Goal: Check status

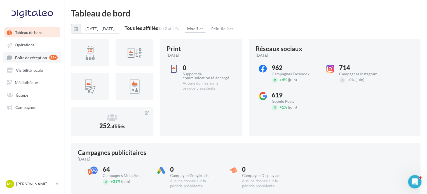
click at [40, 54] on link "Boîte de réception 99+" at bounding box center [32, 57] width 58 height 10
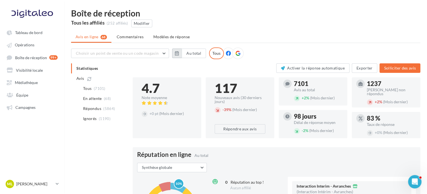
click at [175, 53] on button "button" at bounding box center [177, 54] width 10 height 10
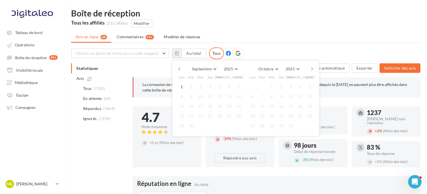
click at [182, 69] on div "Septembre [PERSON_NAME] Mars Avril Mai Juin Juillet Août Septembre Octobre Nove…" at bounding box center [246, 69] width 128 height 8
click at [176, 66] on div "Septembre [PERSON_NAME] Mars Avril Mai Juin Juillet Août Septembre Octobre Nove…" at bounding box center [245, 98] width 147 height 76
click at [180, 68] on button "button" at bounding box center [179, 69] width 5 height 8
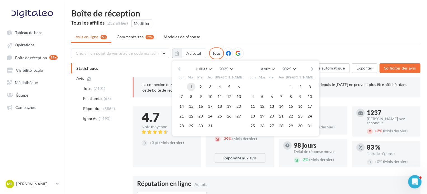
click at [192, 87] on button "1" at bounding box center [191, 87] width 8 height 8
click at [211, 126] on button "31" at bounding box center [210, 126] width 8 height 8
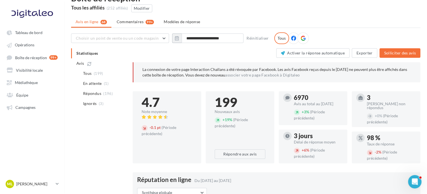
scroll to position [28, 0]
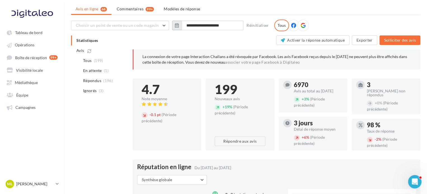
click at [179, 26] on button "button" at bounding box center [177, 26] width 10 height 10
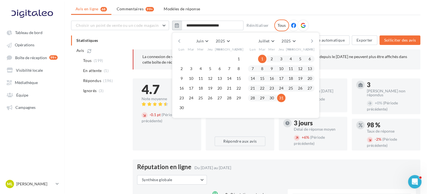
click at [179, 26] on button "button" at bounding box center [177, 26] width 10 height 10
click at [229, 41] on button "2025" at bounding box center [222, 41] width 18 height 8
click at [214, 69] on button "2022" at bounding box center [211, 71] width 39 height 10
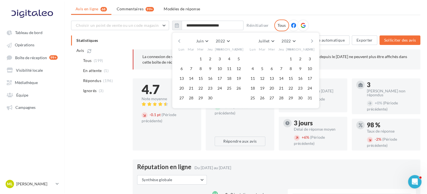
click at [318, 11] on ul "Avis en ligne 68 Commentaires 99+ Modèles de réponse" at bounding box center [245, 9] width 349 height 11
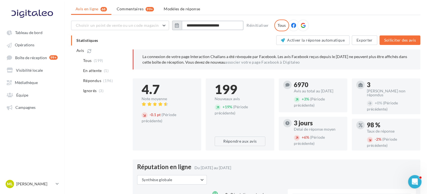
click at [204, 27] on input "**********" at bounding box center [213, 26] width 62 height 10
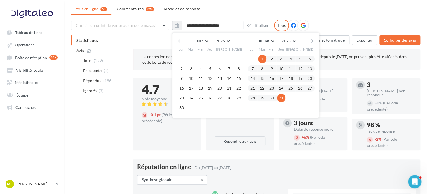
click at [182, 41] on div "[PERSON_NAME] Mars Avril Mai Juin Juillet Août Septembre Octobre Novembre [DATE…" at bounding box center [246, 41] width 128 height 8
click at [177, 40] on button "button" at bounding box center [179, 41] width 5 height 8
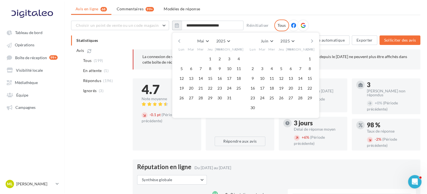
click at [179, 40] on button "button" at bounding box center [179, 41] width 5 height 8
drag, startPoint x: 239, startPoint y: 42, endPoint x: 234, endPoint y: 41, distance: 5.7
click at [239, 42] on div "Février [PERSON_NAME] Mars Avril Mai Juin Juillet Août Septembre Octobre Novemb…" at bounding box center [246, 41] width 128 height 8
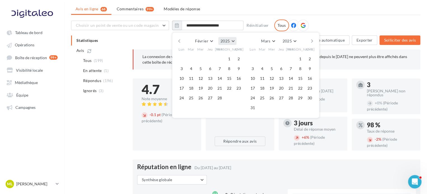
click at [234, 41] on button "2025" at bounding box center [227, 41] width 18 height 8
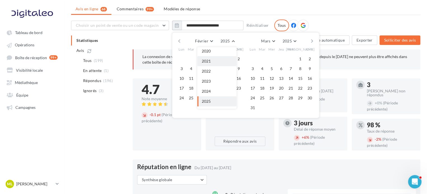
click at [223, 60] on button "2021" at bounding box center [216, 61] width 39 height 10
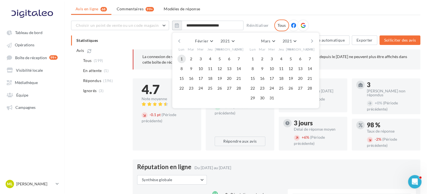
click at [179, 62] on button "1" at bounding box center [181, 59] width 8 height 8
click at [297, 40] on button "2021" at bounding box center [289, 41] width 18 height 8
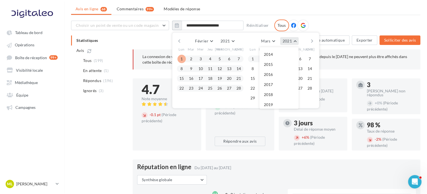
scroll to position [60, 0]
click at [283, 105] on button "2025" at bounding box center [278, 105] width 39 height 10
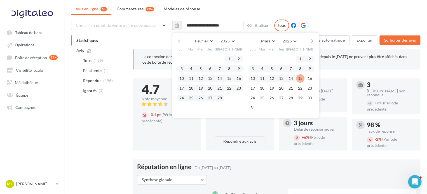
click at [310, 39] on button "button" at bounding box center [312, 41] width 5 height 8
click at [207, 28] on input "**********" at bounding box center [213, 26] width 62 height 10
click at [226, 9] on ul "Avis en ligne 68 Commentaires 99+ Modèles de réponse" at bounding box center [245, 9] width 349 height 11
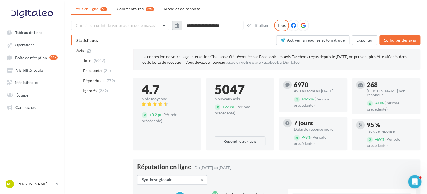
click at [182, 24] on input "**********" at bounding box center [213, 26] width 62 height 10
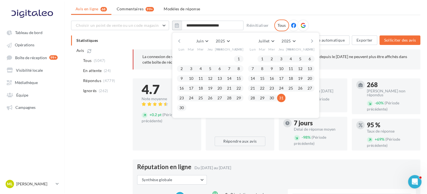
click at [178, 40] on button "button" at bounding box center [179, 41] width 5 height 8
click at [312, 40] on button "button" at bounding box center [312, 41] width 5 height 8
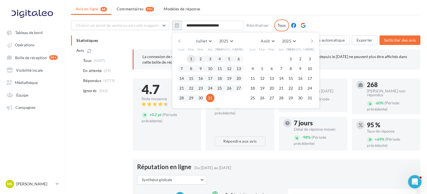
click at [192, 59] on button "1" at bounding box center [191, 59] width 8 height 8
click at [208, 100] on button "31" at bounding box center [210, 98] width 8 height 8
type input "**********"
